Goal: Information Seeking & Learning: Learn about a topic

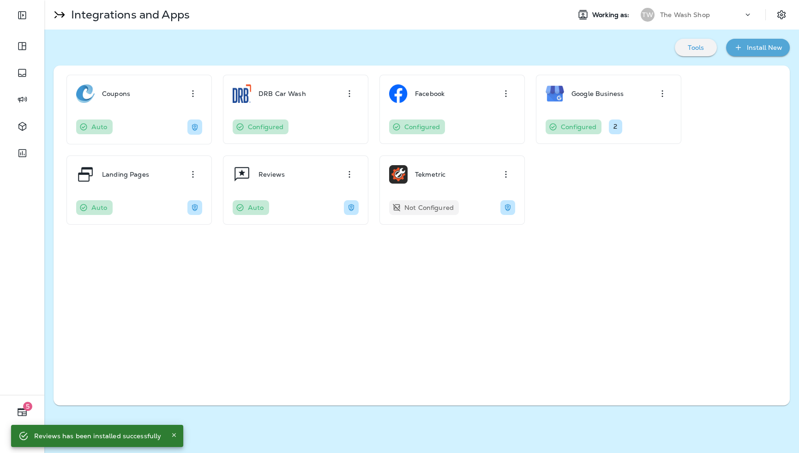
click at [686, 11] on div "The Wash Shop" at bounding box center [701, 15] width 83 height 14
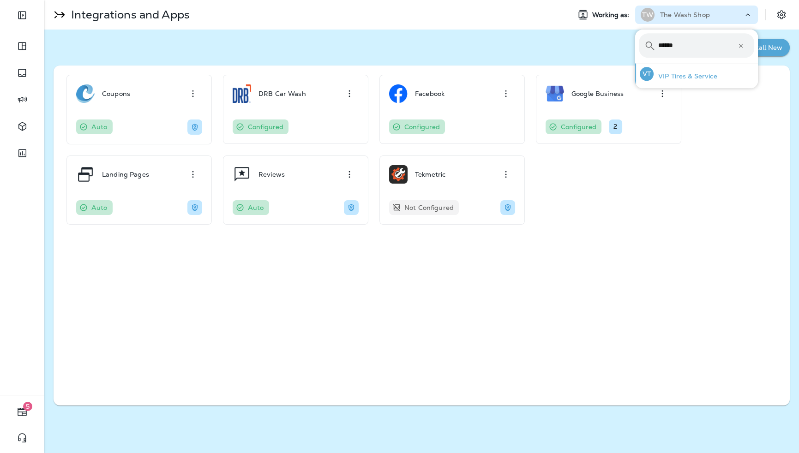
type input "******"
click at [680, 78] on p "VIP Tires & Service" at bounding box center [686, 75] width 64 height 7
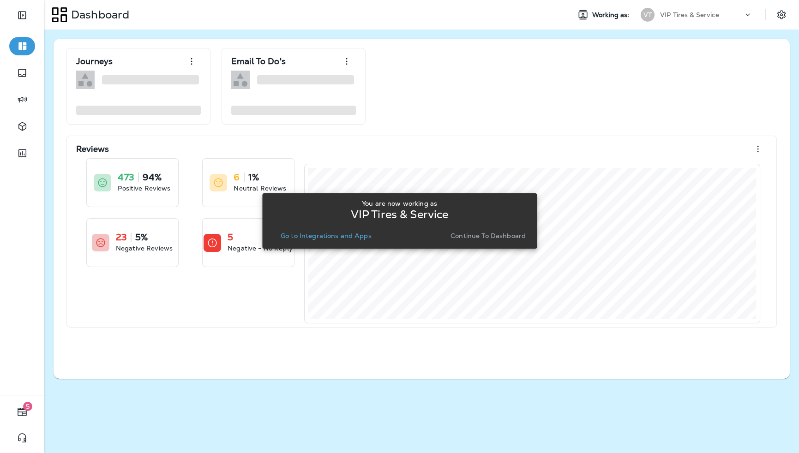
click at [477, 236] on p "Continue to Dashboard" at bounding box center [487, 235] width 75 height 7
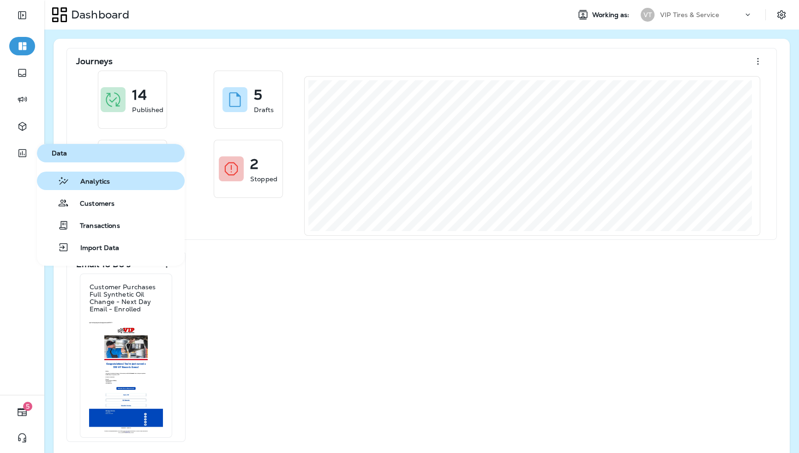
click at [87, 182] on span "Analytics" at bounding box center [89, 182] width 41 height 9
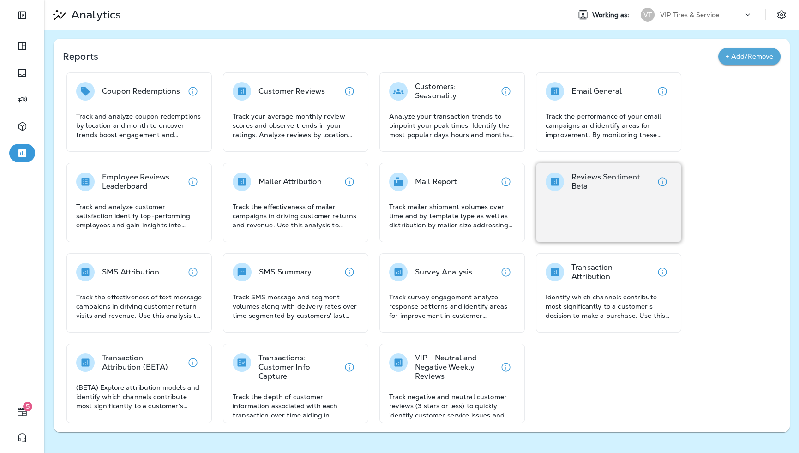
click at [576, 188] on p "Reviews Sentiment Beta" at bounding box center [612, 182] width 82 height 18
